Goal: Information Seeking & Learning: Learn about a topic

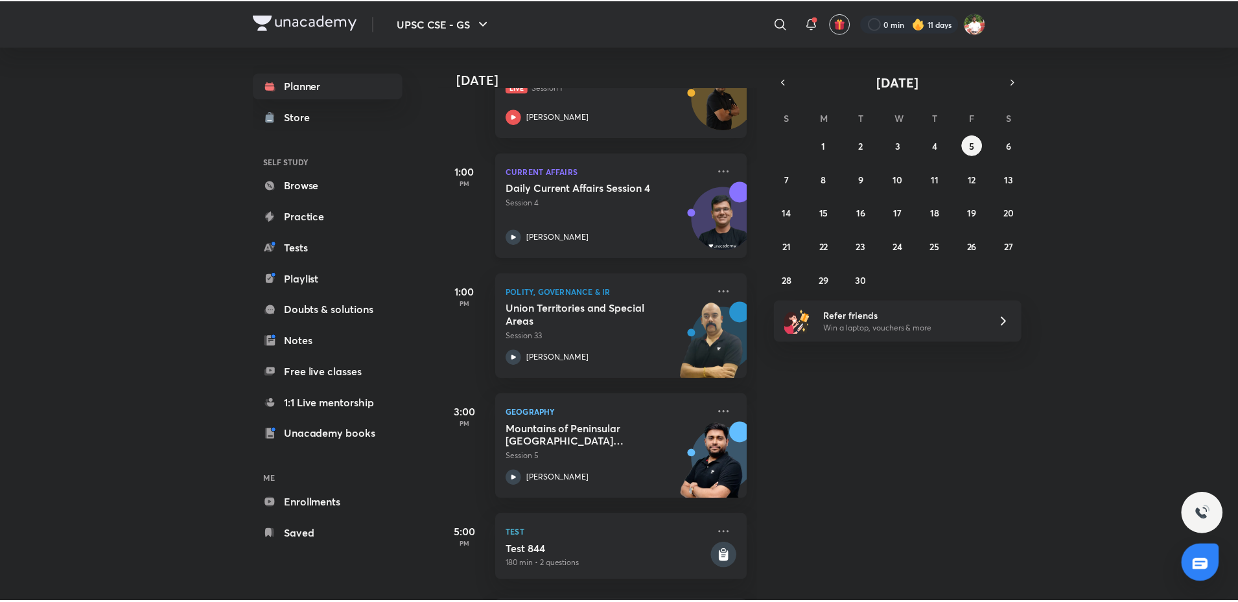
scroll to position [340, 0]
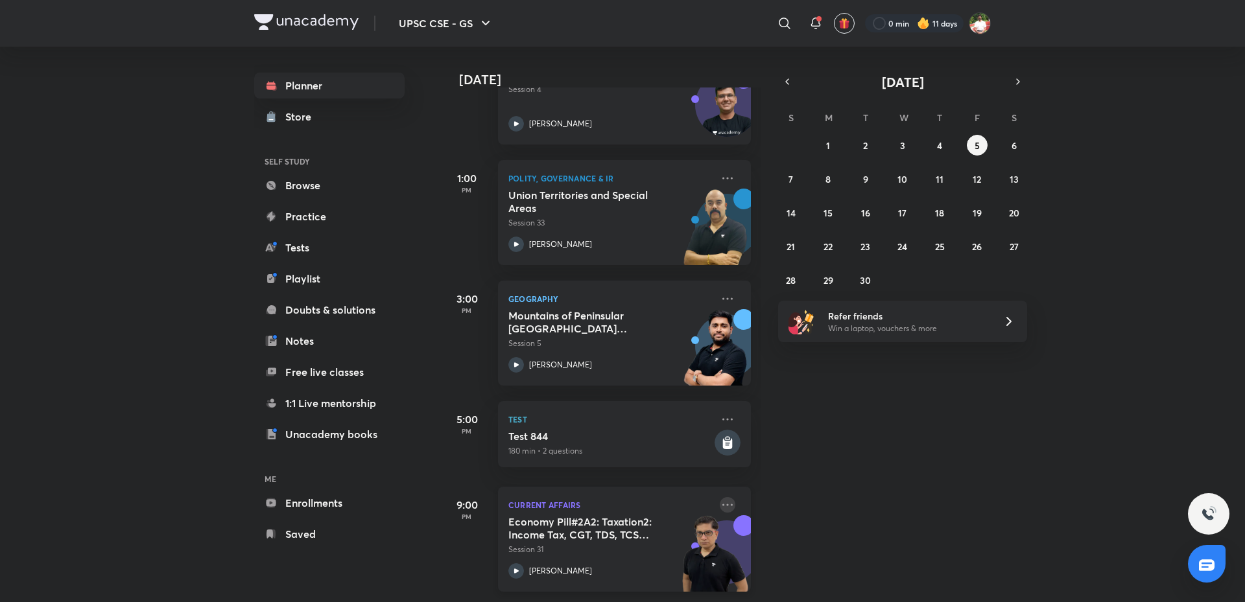
click at [721, 497] on icon at bounding box center [728, 505] width 16 height 16
click at [785, 556] on p "Go to course page" at bounding box center [817, 554] width 89 height 14
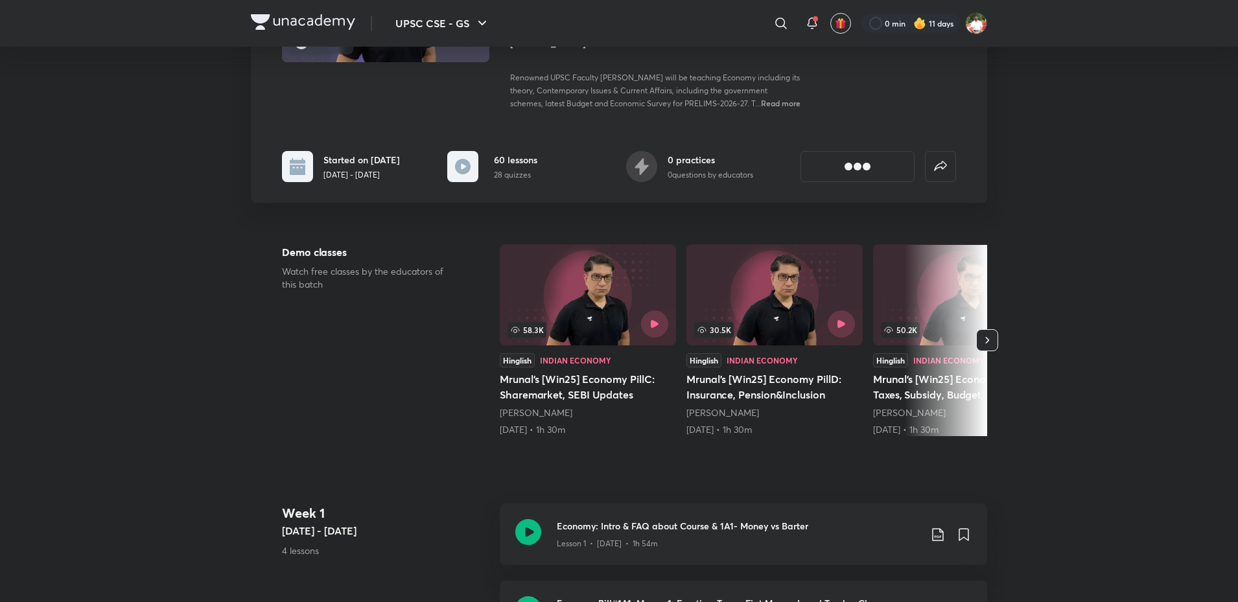
scroll to position [5, 0]
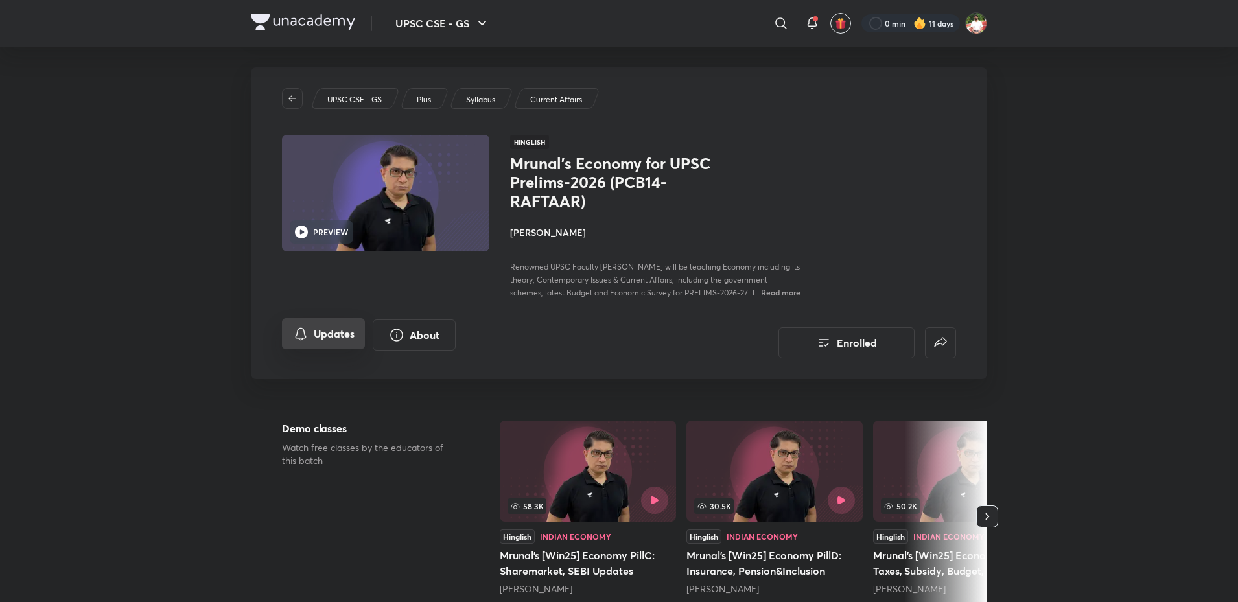
click at [338, 349] on button "Updates" at bounding box center [323, 333] width 83 height 31
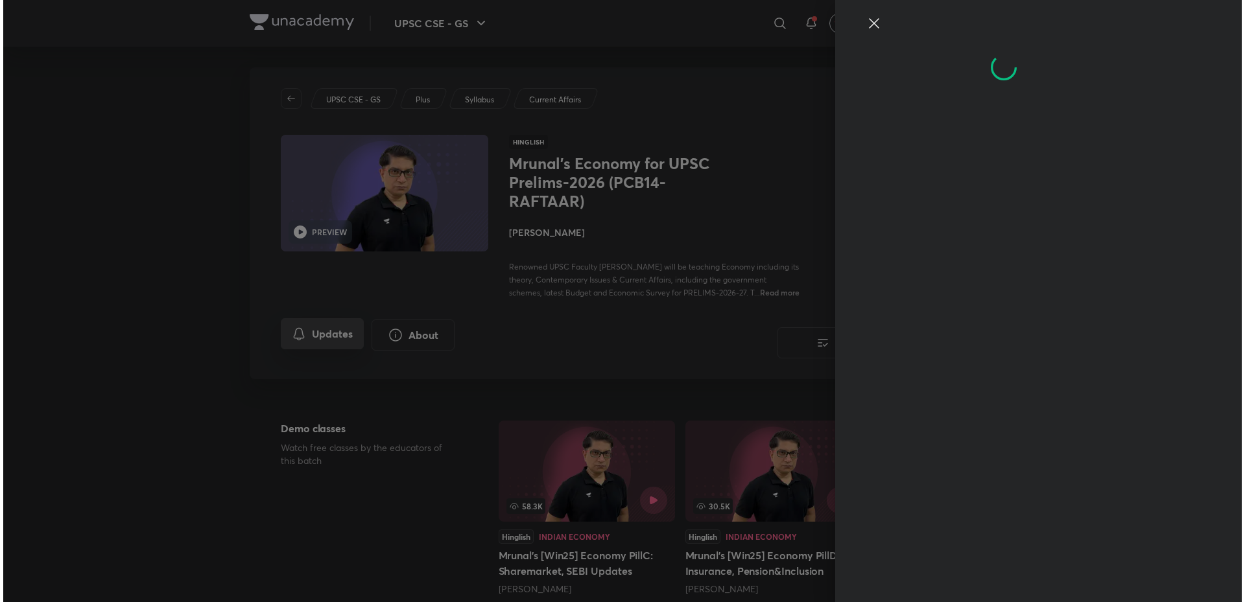
scroll to position [0, 0]
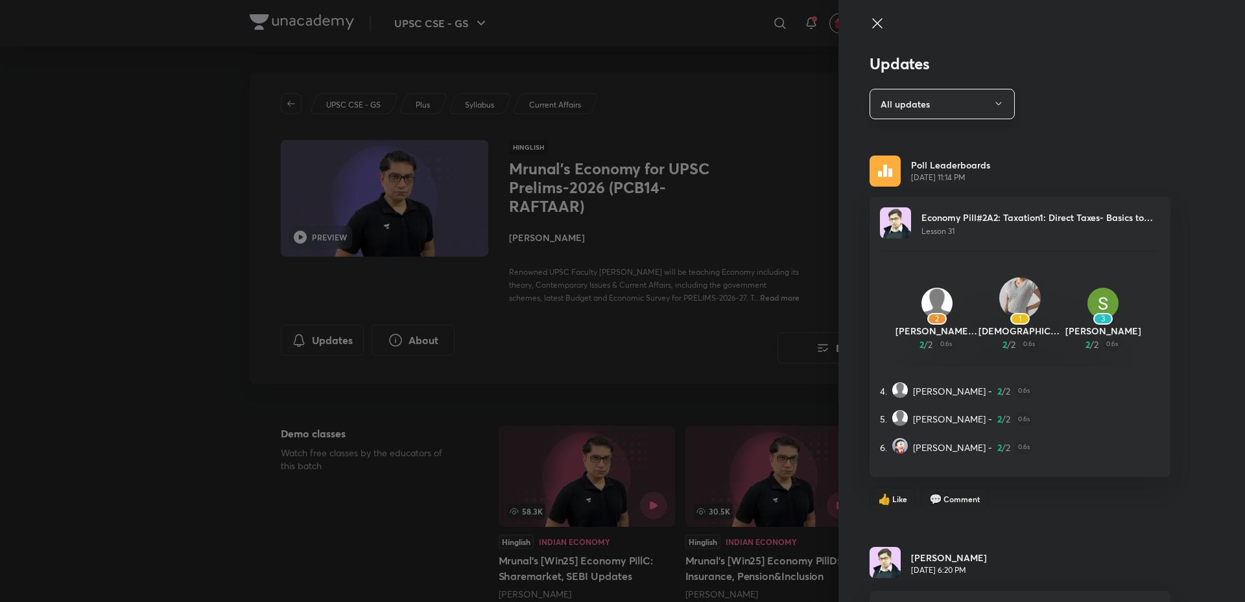
click at [921, 112] on button "All updates" at bounding box center [941, 104] width 145 height 30
click at [884, 166] on span "Attachments" at bounding box center [935, 168] width 134 height 14
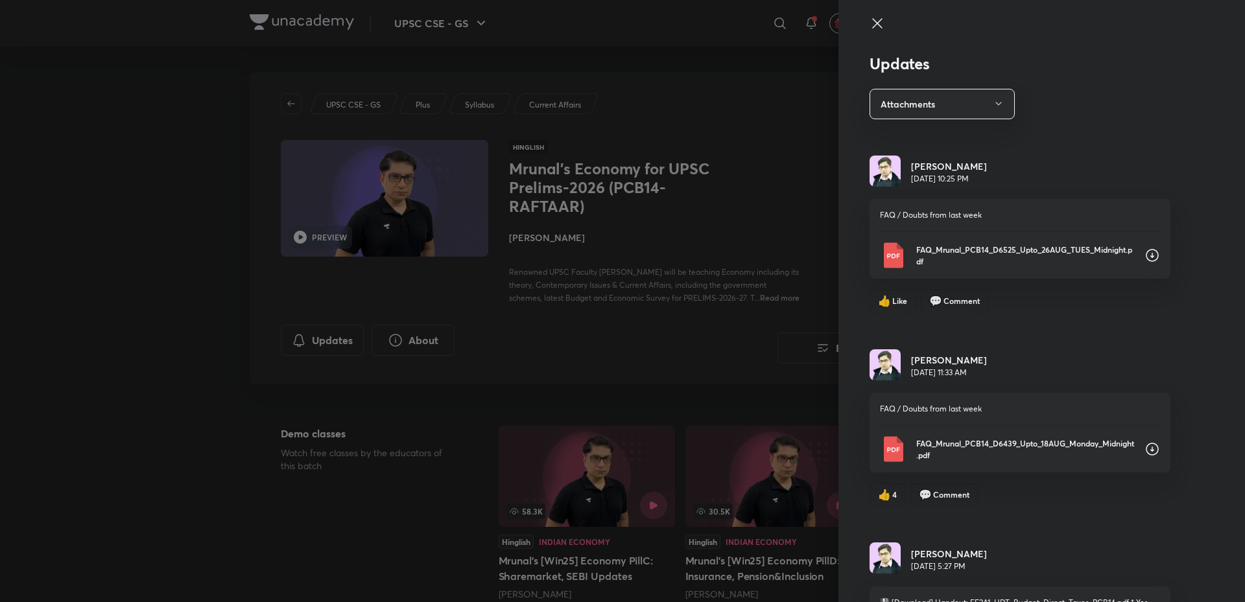
click at [869, 18] on icon at bounding box center [877, 24] width 16 height 16
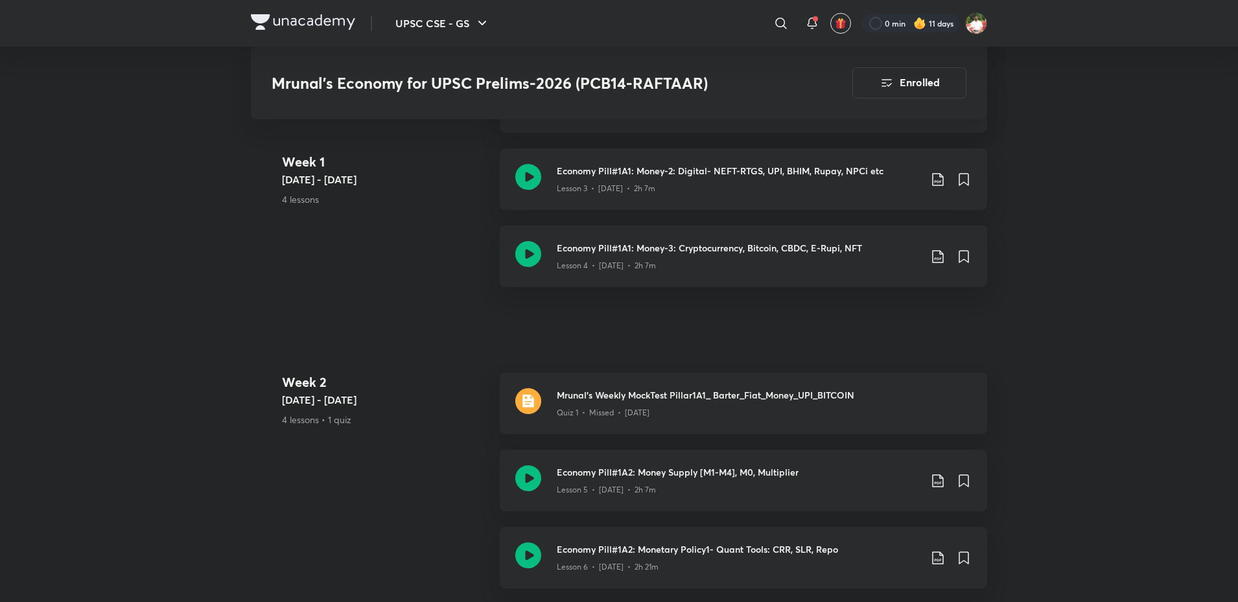
scroll to position [843, 0]
